Goal: Navigation & Orientation: Find specific page/section

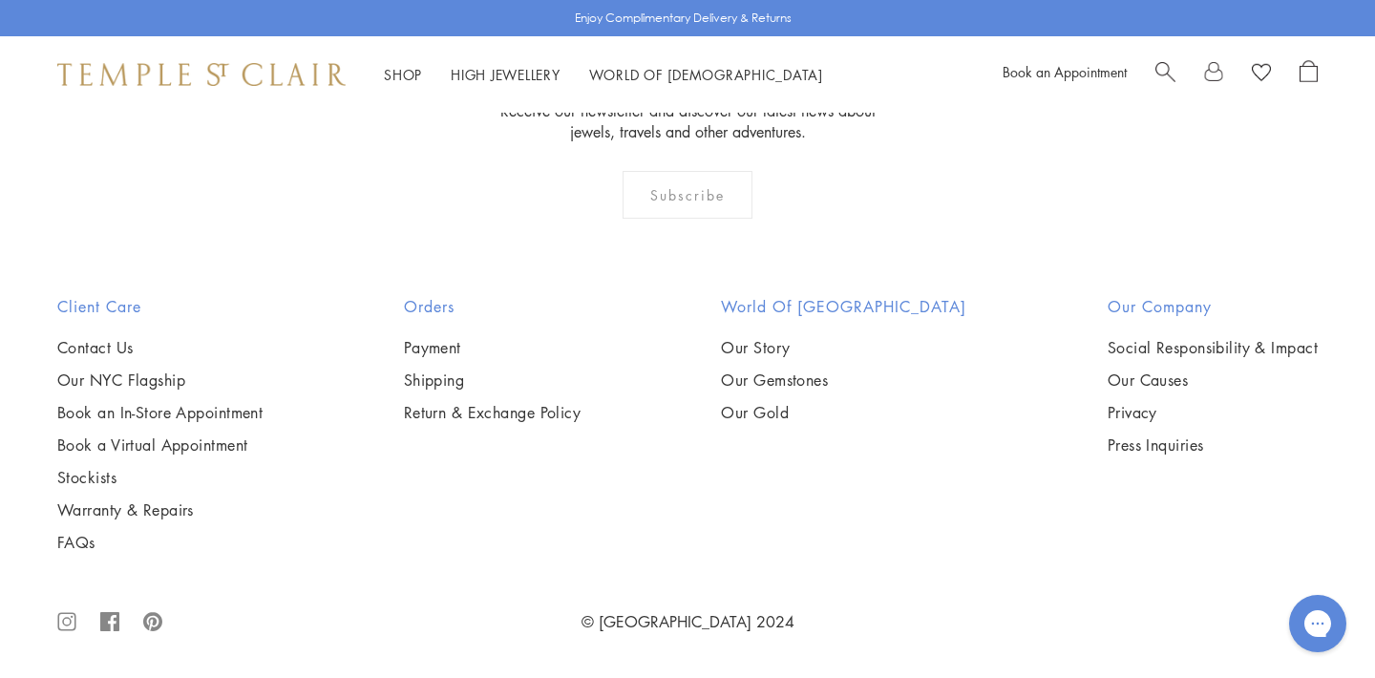
scroll to position [9352, 0]
